Goal: Task Accomplishment & Management: Use online tool/utility

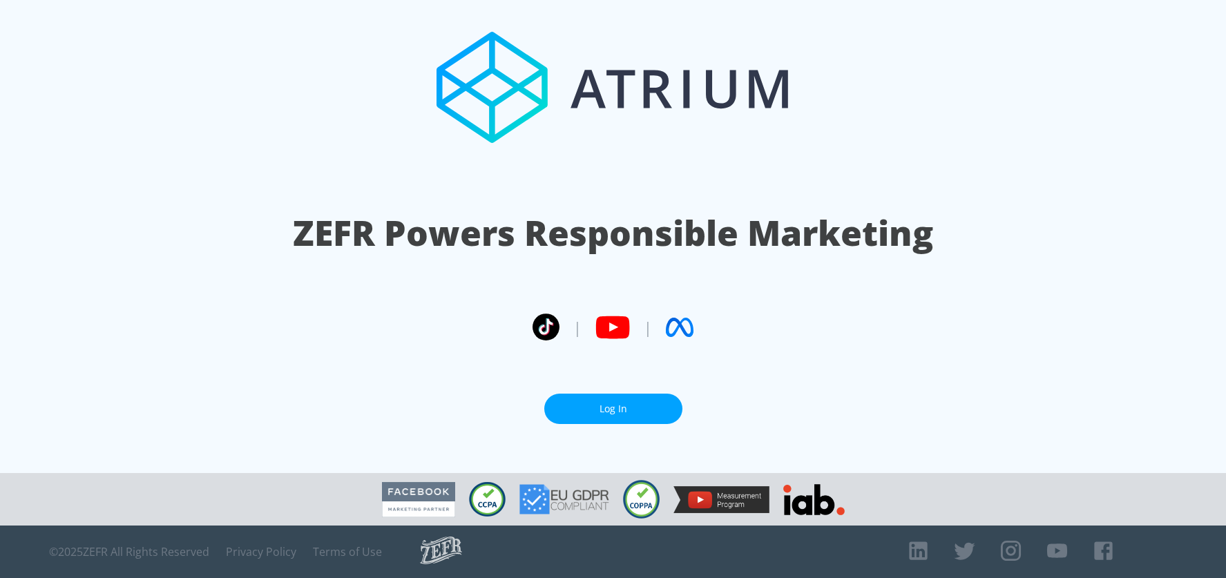
click at [608, 400] on link "Log In" at bounding box center [613, 409] width 138 height 31
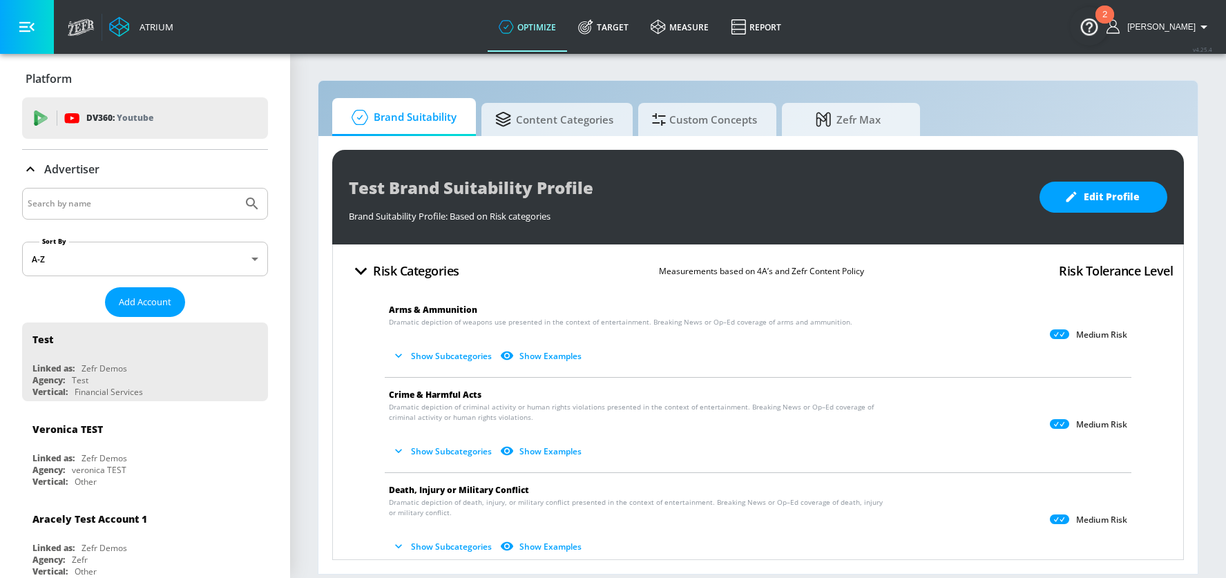
click at [110, 205] on input "Search by name" at bounding box center [132, 204] width 209 height 18
type input "us navy"
click at [250, 204] on icon "Submit Search" at bounding box center [252, 204] width 17 height 17
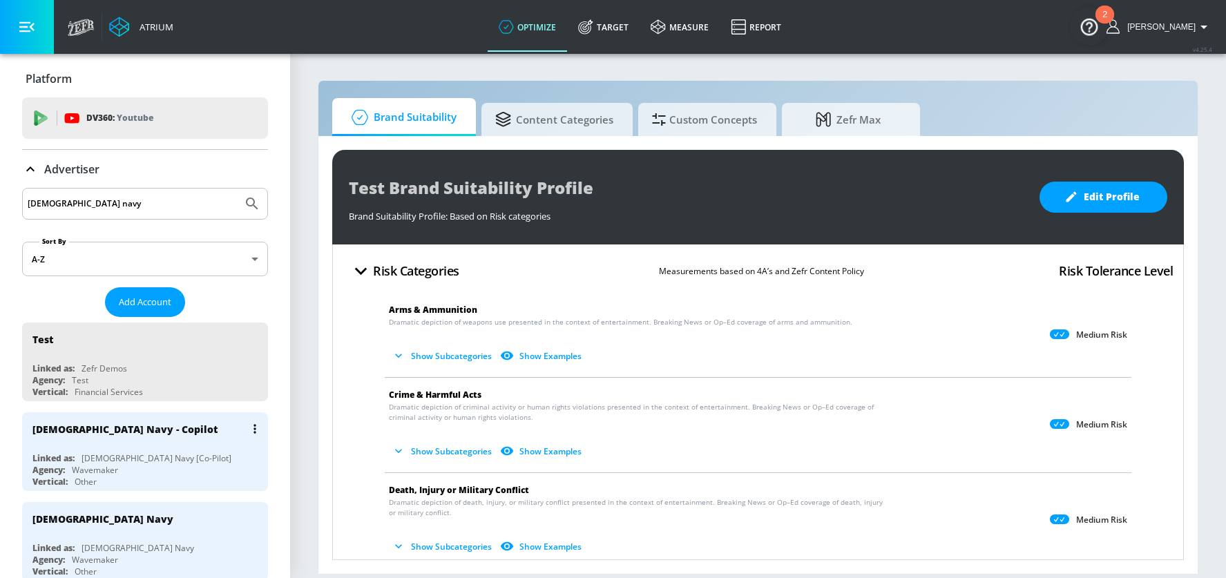
click at [141, 453] on div "US Navy [Co-Pilot]" at bounding box center [157, 459] width 150 height 12
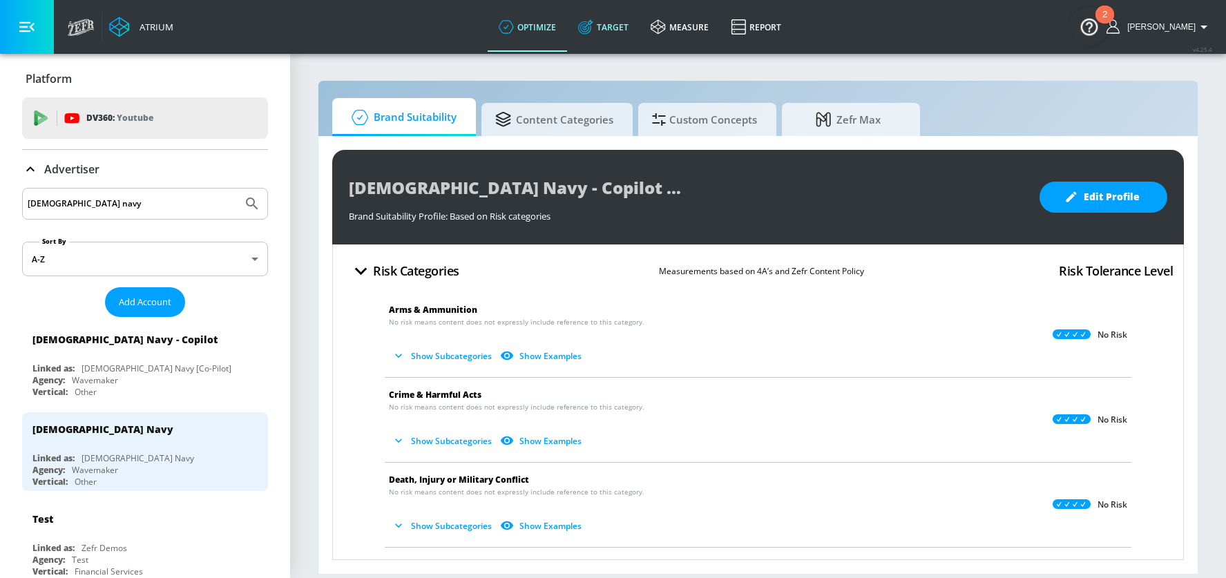
click at [594, 29] on icon at bounding box center [585, 26] width 15 height 15
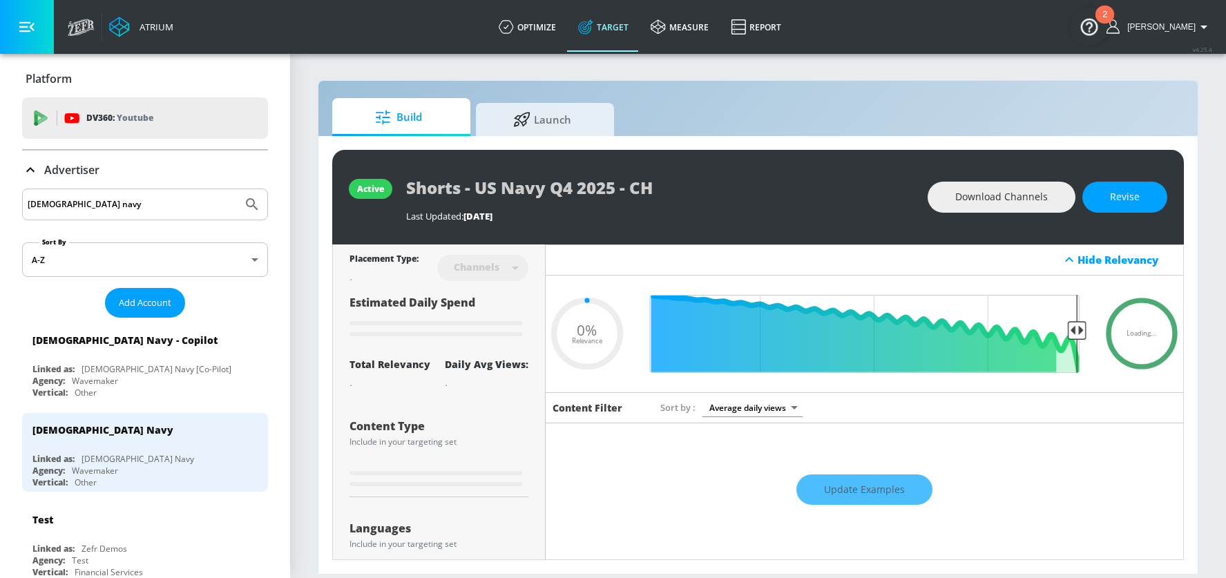
type input "0.25"
